Goal: Find specific page/section: Find specific page/section

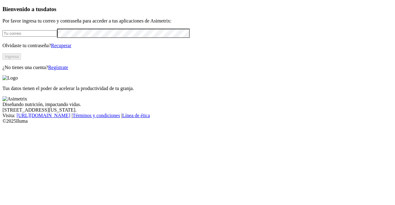
type input "[PERSON_NAME][EMAIL_ADDRESS][PERSON_NAME][DOMAIN_NAME]"
click at [21, 60] on button "Ingresa" at bounding box center [11, 56] width 19 height 6
